Goal: Find specific page/section: Find specific page/section

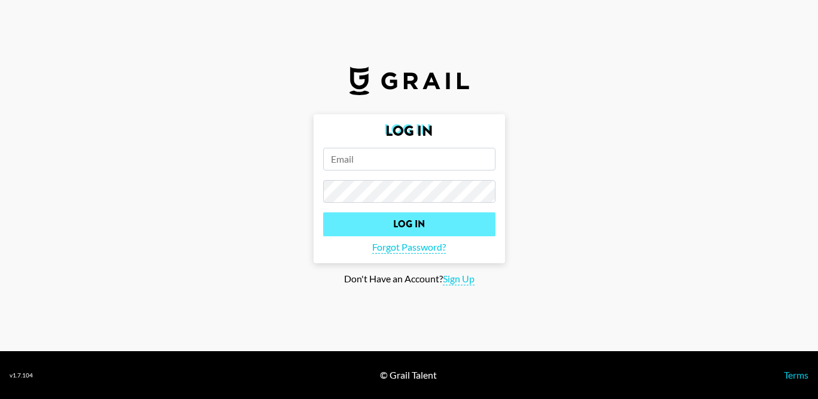
type input "[EMAIL_ADDRESS][DOMAIN_NAME]"
click at [431, 234] on input "Log In" at bounding box center [409, 224] width 172 height 24
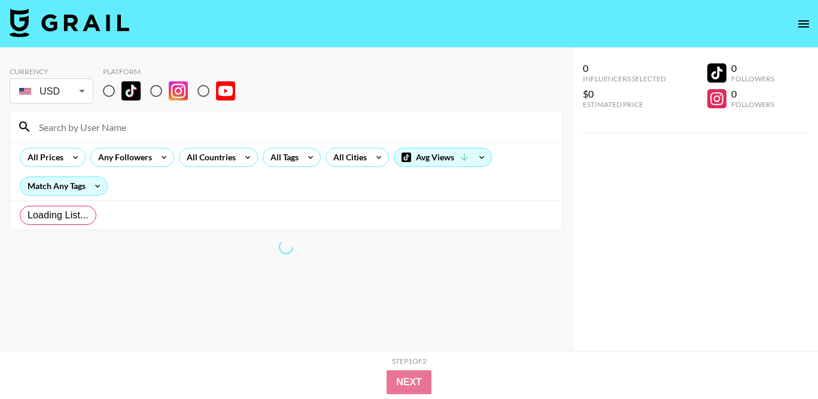
radio input "true"
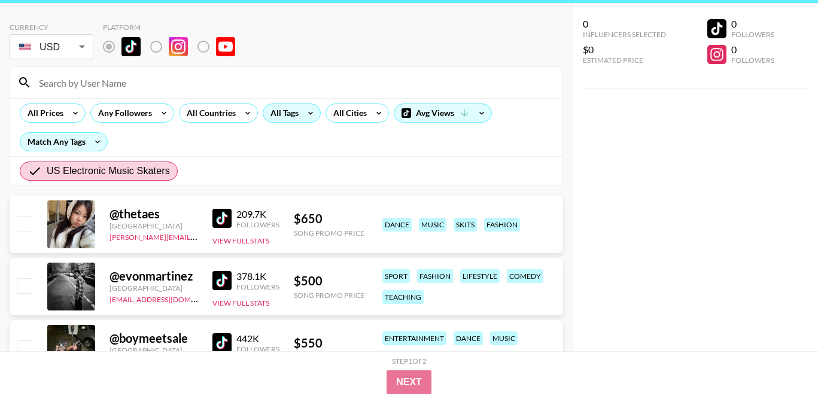
scroll to position [46, 0]
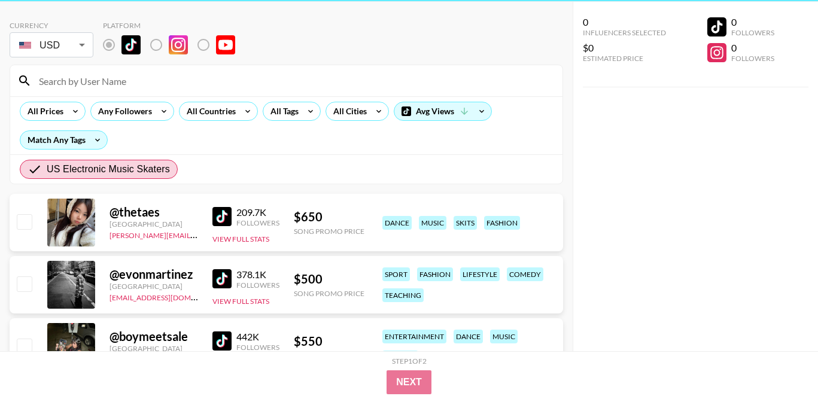
click at [120, 212] on div "@ thetaes" at bounding box center [153, 212] width 89 height 15
click at [75, 221] on div at bounding box center [71, 223] width 48 height 48
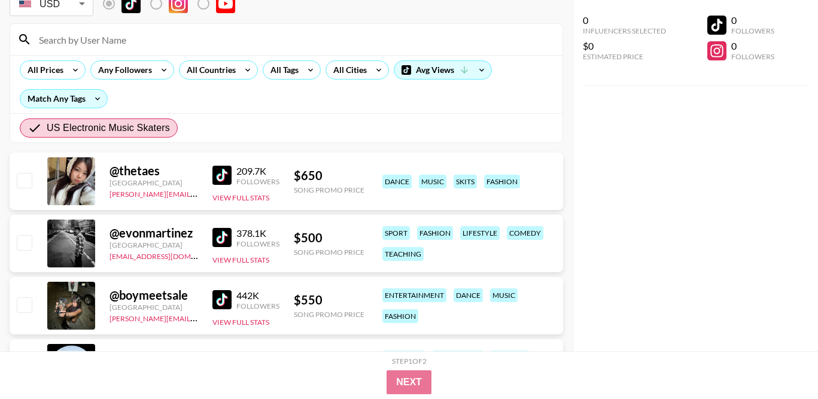
scroll to position [108, 0]
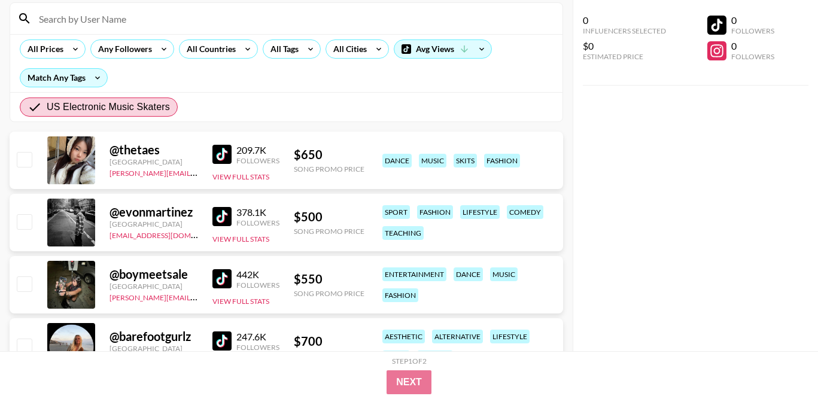
click at [121, 208] on div "@ evonmartinez" at bounding box center [153, 212] width 89 height 15
click at [69, 222] on div at bounding box center [71, 223] width 48 height 48
click at [214, 223] on img at bounding box center [221, 216] width 19 height 19
click at [236, 178] on button "View Full Stats" at bounding box center [240, 176] width 57 height 9
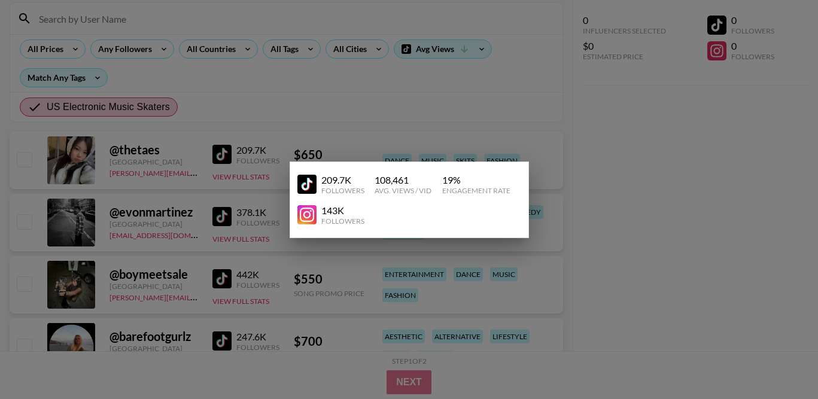
click at [306, 185] on img at bounding box center [306, 184] width 19 height 19
click at [473, 241] on div at bounding box center [409, 199] width 818 height 399
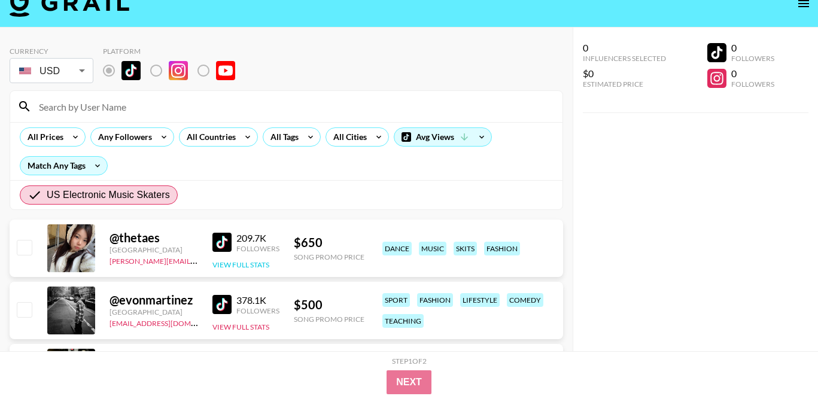
scroll to position [21, 0]
